Goal: Information Seeking & Learning: Find specific fact

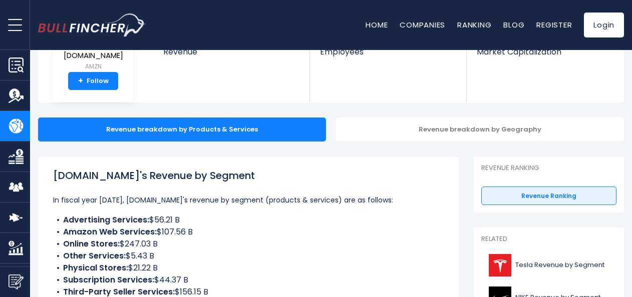
scroll to position [150, 0]
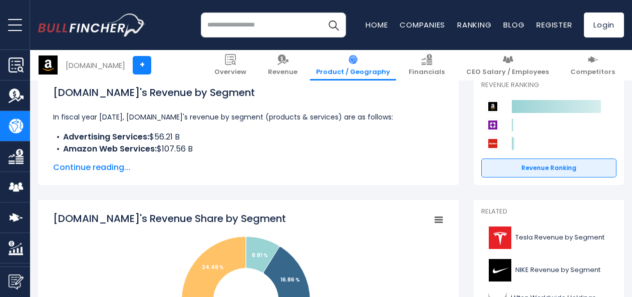
click at [81, 165] on span "Continue reading..." at bounding box center [248, 168] width 391 height 12
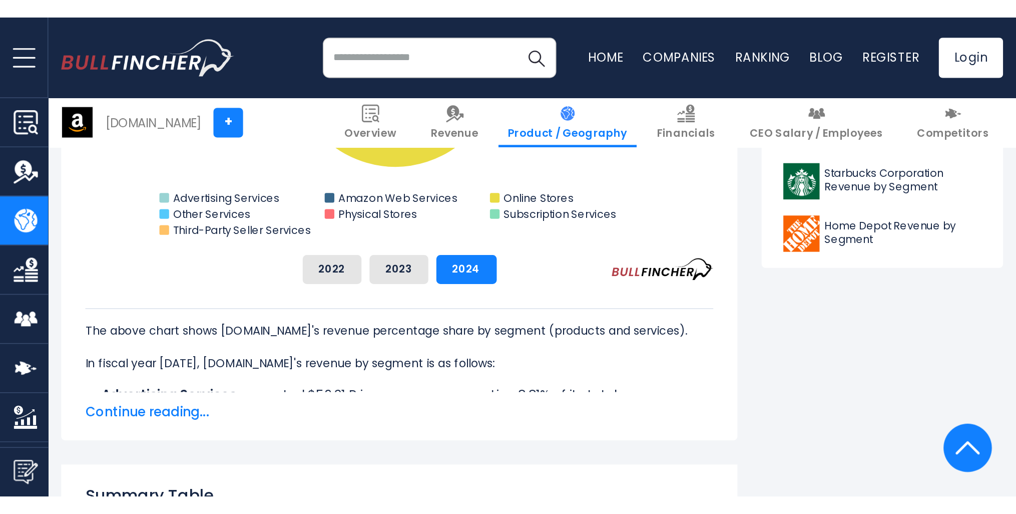
scroll to position [601, 0]
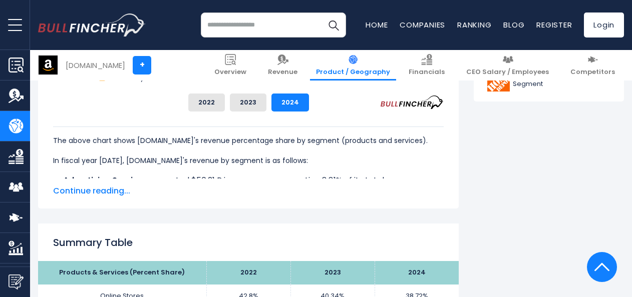
click at [94, 189] on span "Continue reading..." at bounding box center [248, 191] width 391 height 12
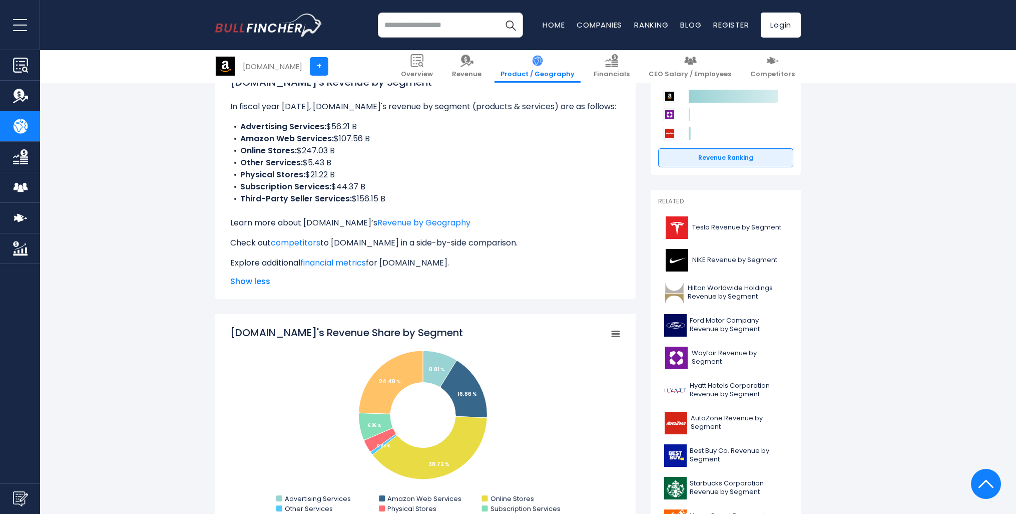
scroll to position [100, 0]
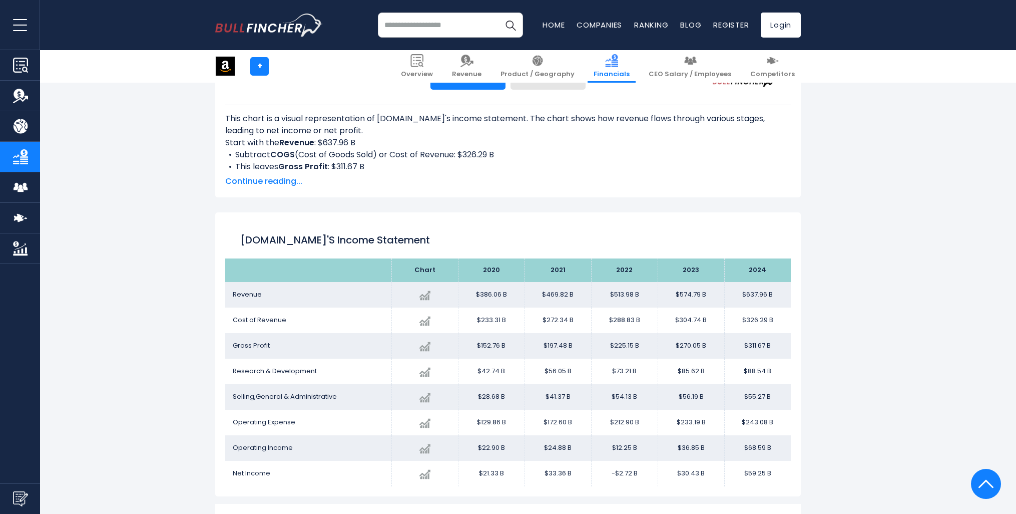
scroll to position [392, 0]
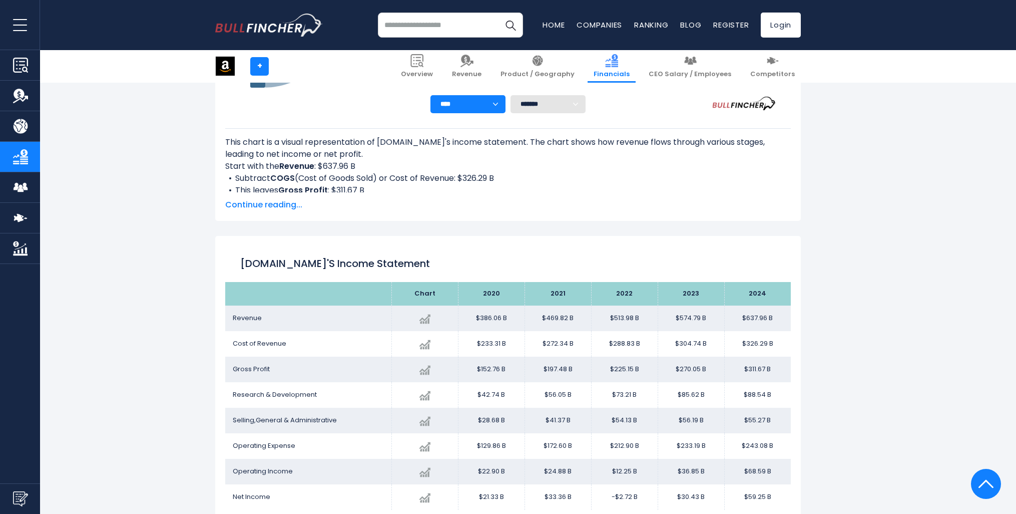
click at [282, 207] on span "Continue reading..." at bounding box center [508, 205] width 566 height 12
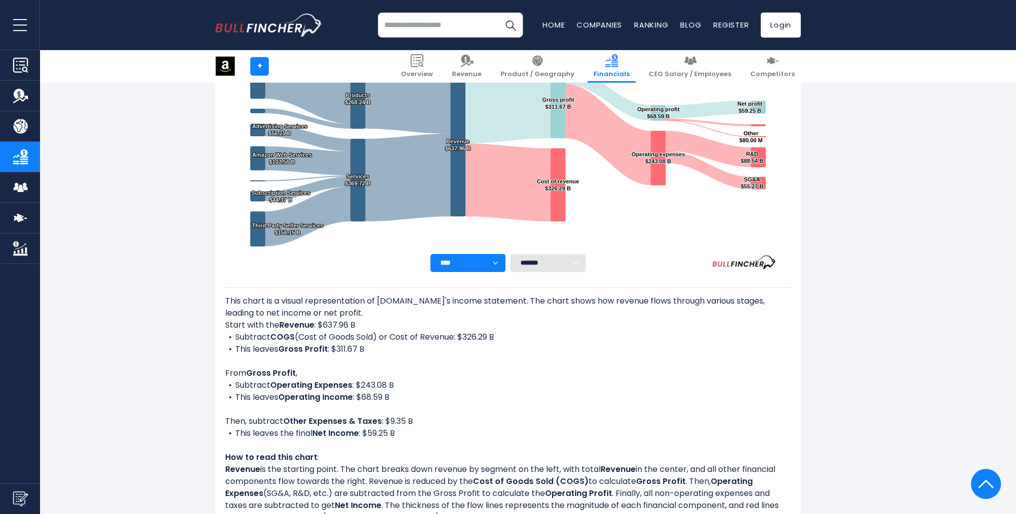
scroll to position [250, 0]
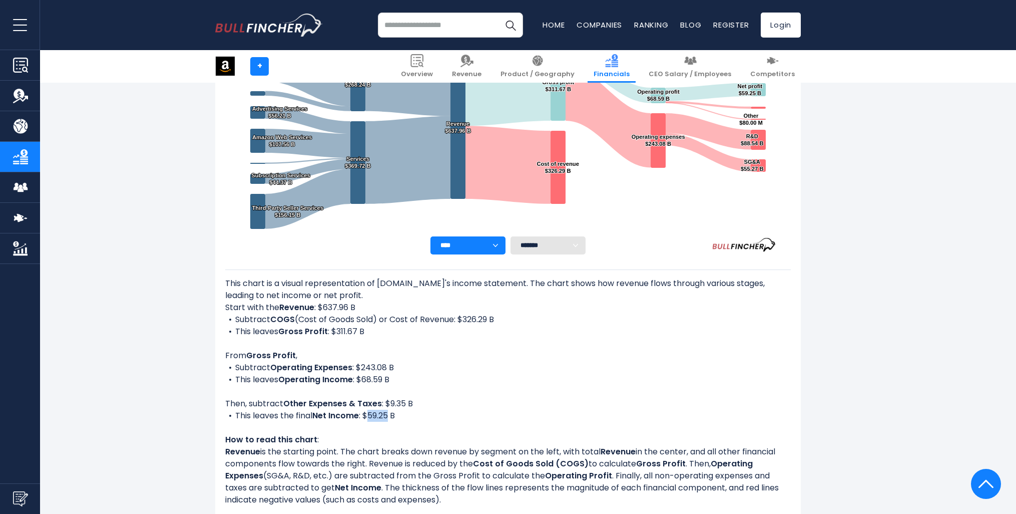
drag, startPoint x: 372, startPoint y: 415, endPoint x: 394, endPoint y: 418, distance: 22.2
click at [394, 418] on li "This leaves the final Net Income : $59.25 B" at bounding box center [508, 416] width 566 height 12
copy li "59.25"
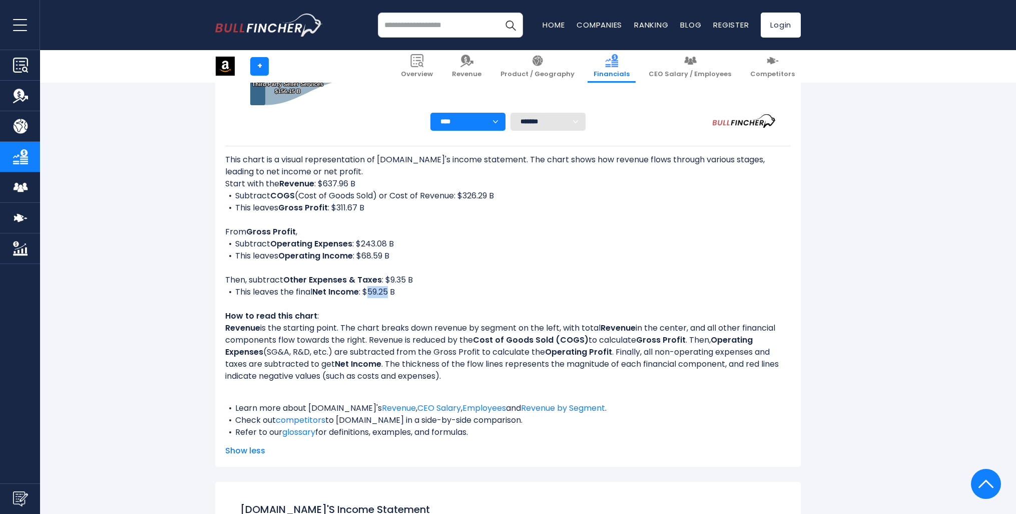
scroll to position [350, 0]
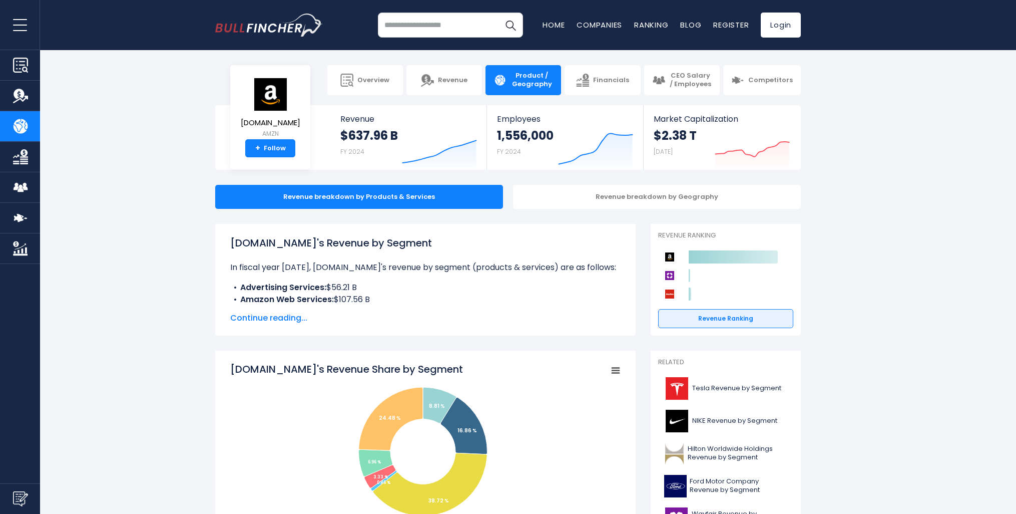
click at [275, 317] on span "Continue reading..." at bounding box center [425, 318] width 391 height 12
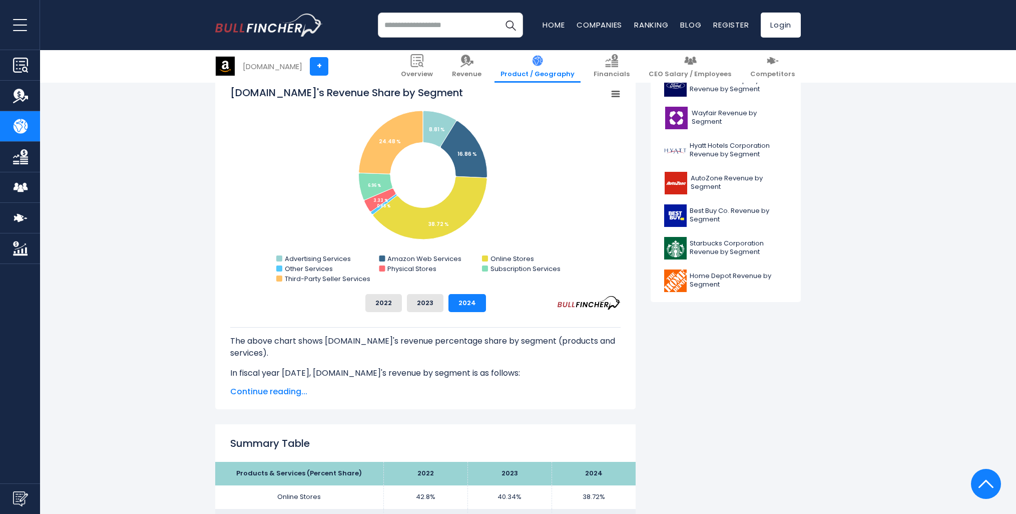
scroll to position [250, 0]
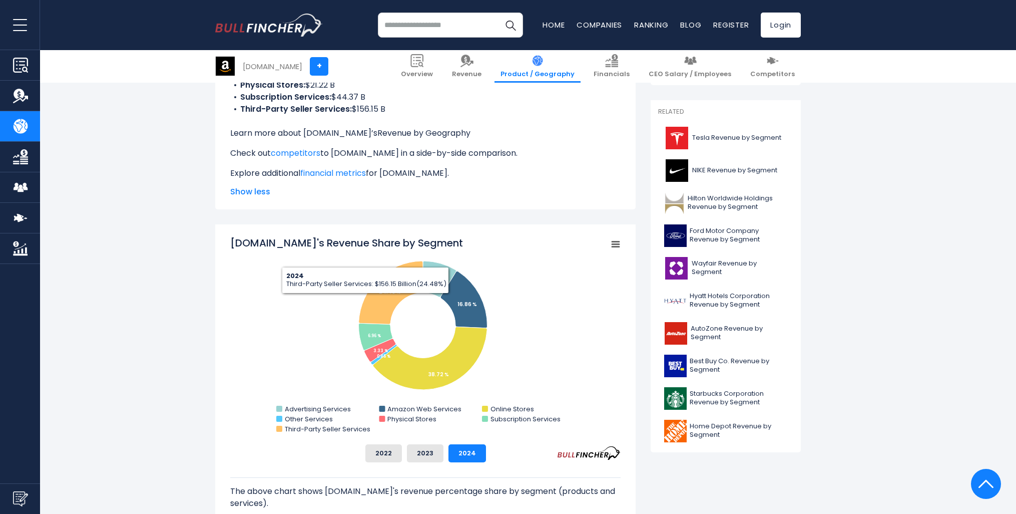
click at [421, 136] on link "Revenue by Geography" at bounding box center [424, 133] width 93 height 12
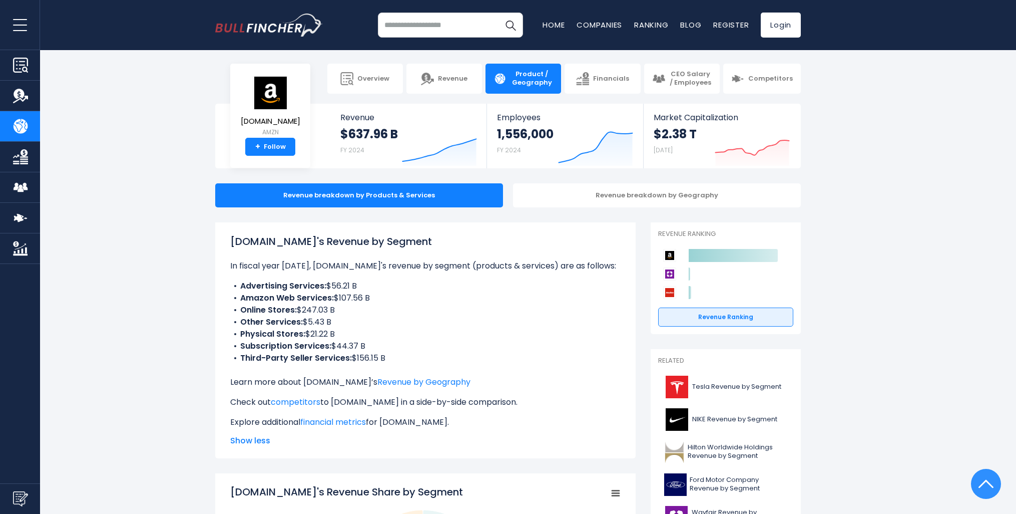
scroll to position [0, 0]
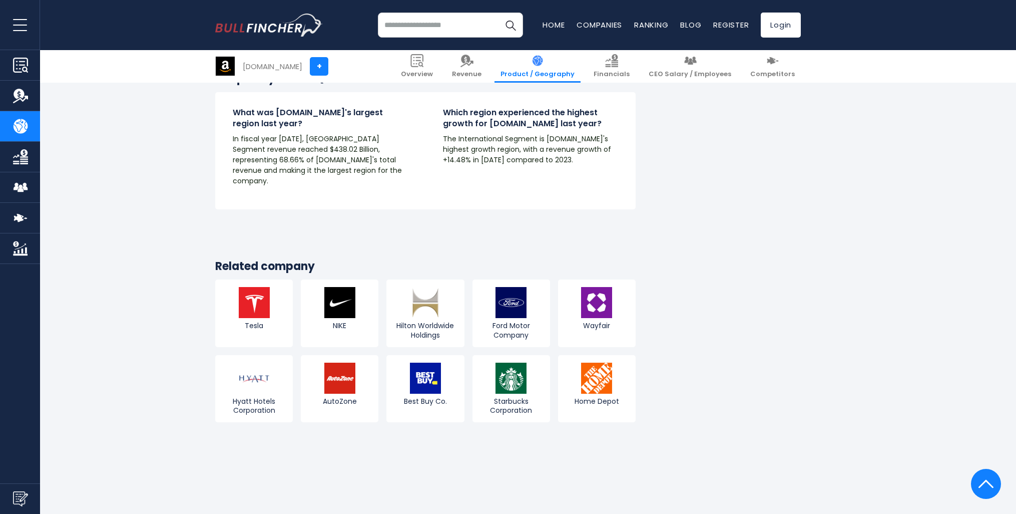
scroll to position [1852, 0]
